Goal: Check status: Check status

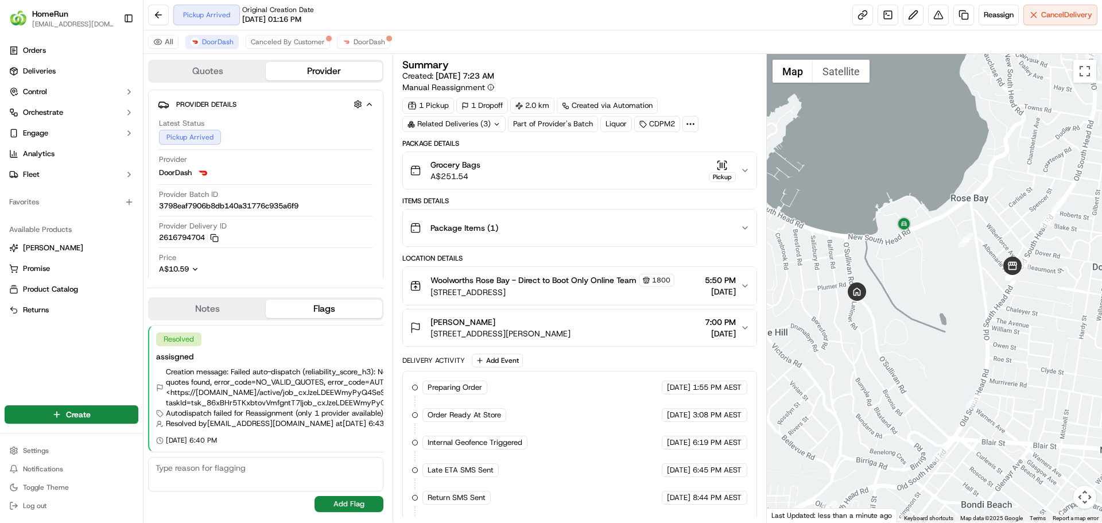
click at [477, 328] on span "[STREET_ADDRESS][PERSON_NAME]" at bounding box center [500, 333] width 140 height 11
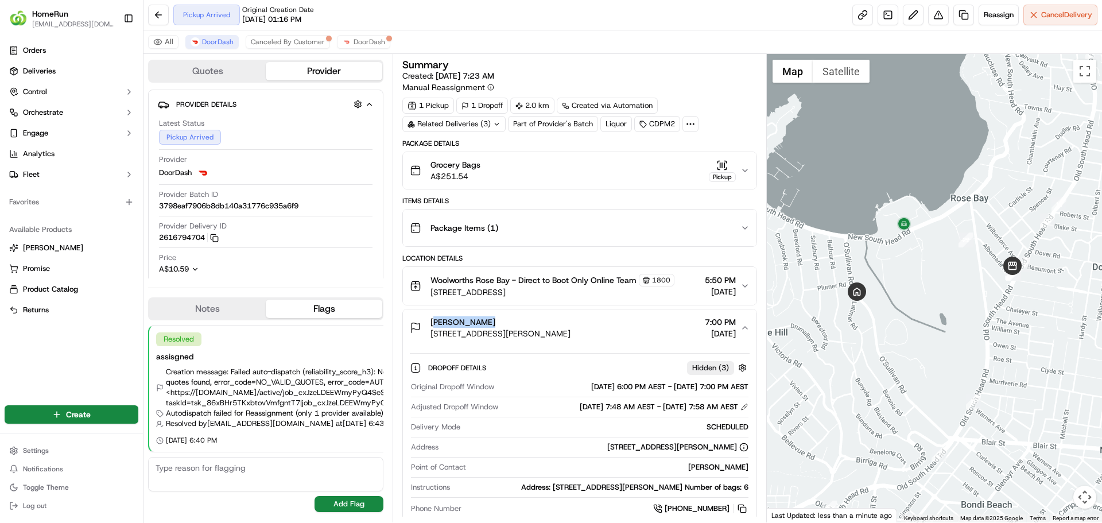
drag, startPoint x: 481, startPoint y: 324, endPoint x: 430, endPoint y: 321, distance: 51.1
click at [430, 321] on span "[PERSON_NAME]" at bounding box center [462, 321] width 65 height 11
click at [483, 325] on span "[PERSON_NAME]" at bounding box center [462, 321] width 65 height 11
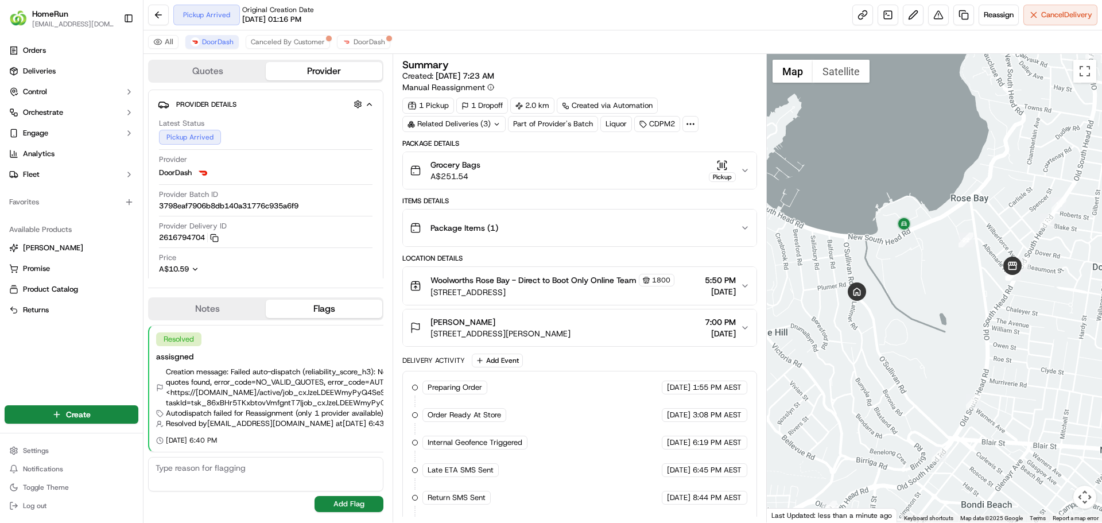
drag, startPoint x: 465, startPoint y: 323, endPoint x: 430, endPoint y: 325, distance: 35.6
click at [430, 325] on div "Joseph Ginges 2A Latimer Rd, Bellevue Hill, NSW 2023, AU" at bounding box center [490, 327] width 161 height 23
copy span "[PERSON_NAME]"
click at [275, 44] on span "Canceled By Customer" at bounding box center [288, 41] width 74 height 9
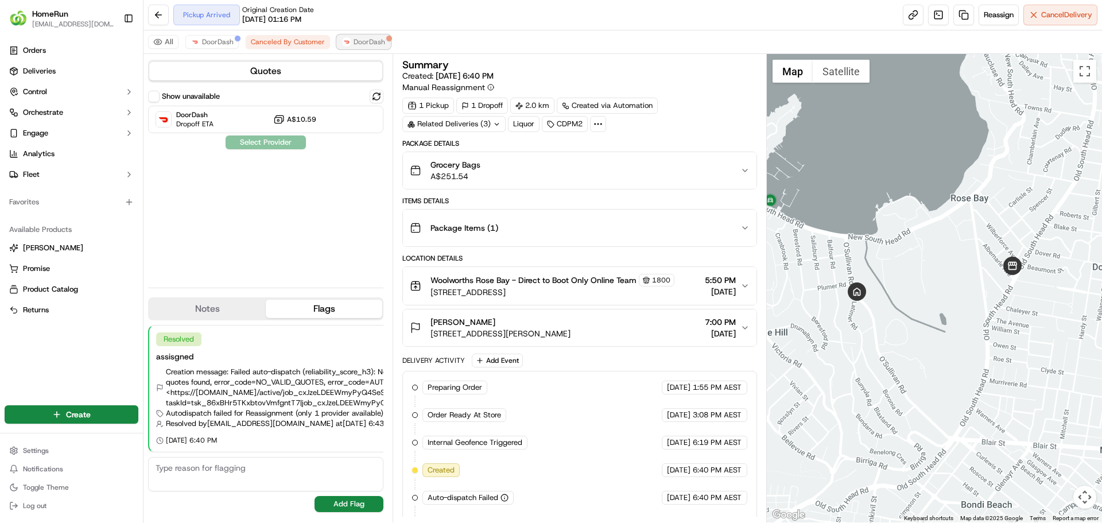
click at [343, 46] on button "DoorDash" at bounding box center [363, 42] width 53 height 14
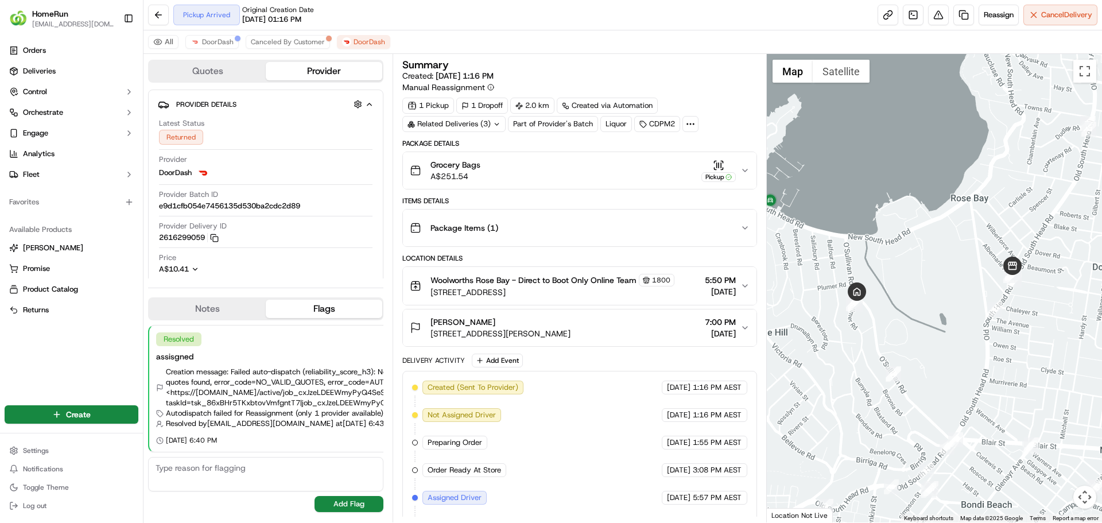
click at [734, 325] on span "7:00 PM" at bounding box center [720, 321] width 31 height 11
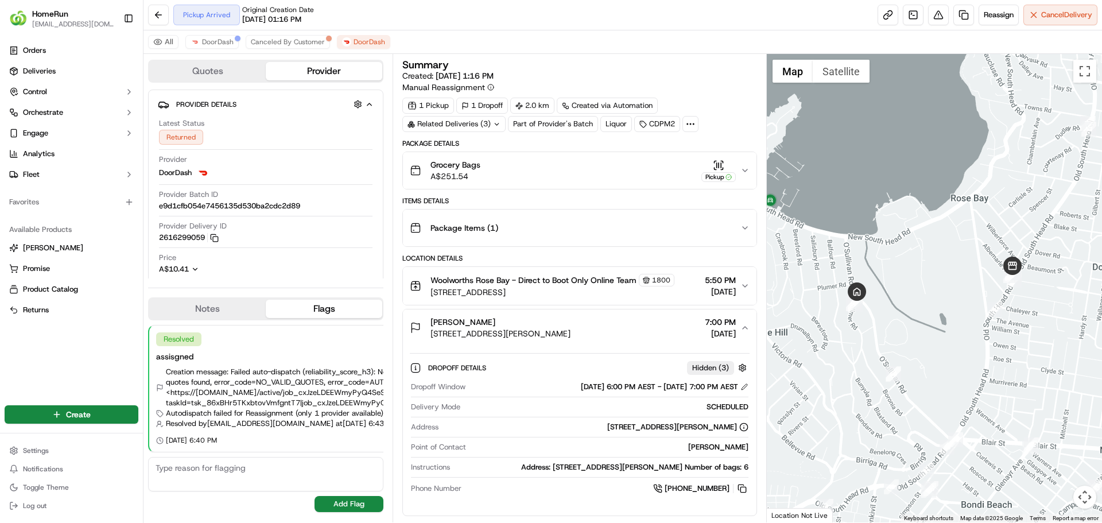
drag, startPoint x: 588, startPoint y: 426, endPoint x: 734, endPoint y: 423, distance: 146.3
click at [734, 423] on div "[STREET_ADDRESS][PERSON_NAME]" at bounding box center [677, 427] width 141 height 10
copy div "[STREET_ADDRESS][PERSON_NAME]"
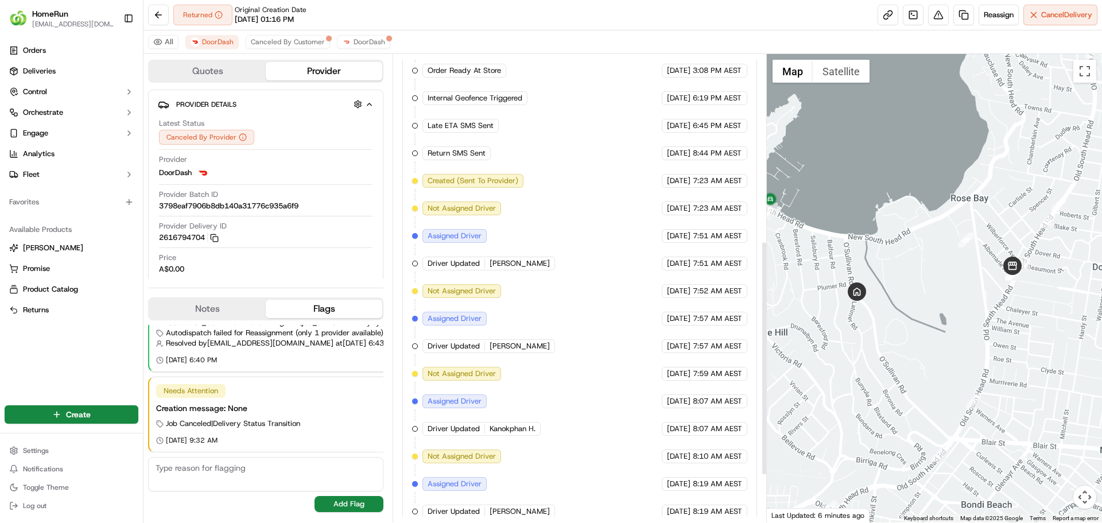
scroll to position [466, 0]
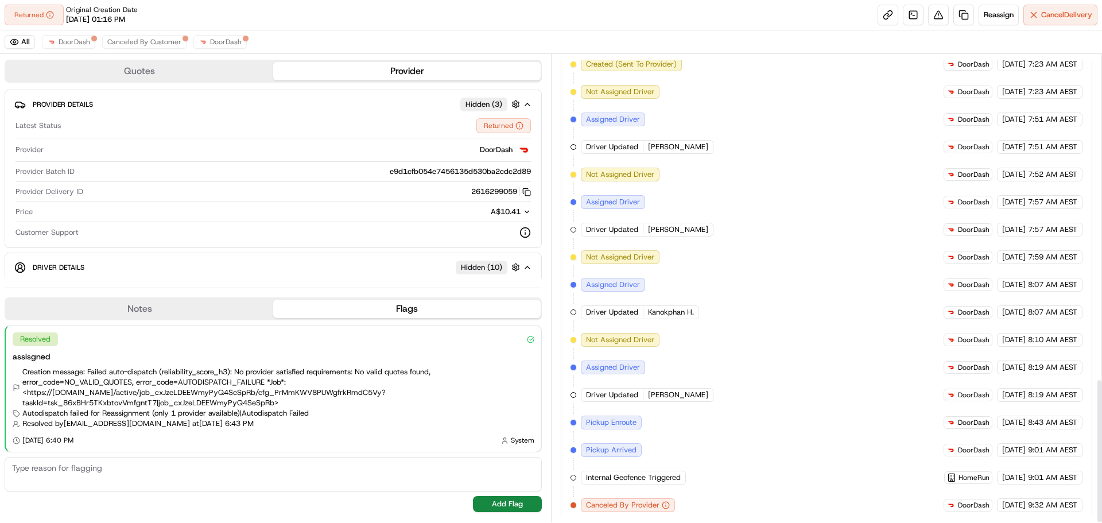
scroll to position [1050, 0]
